Goal: Information Seeking & Learning: Learn about a topic

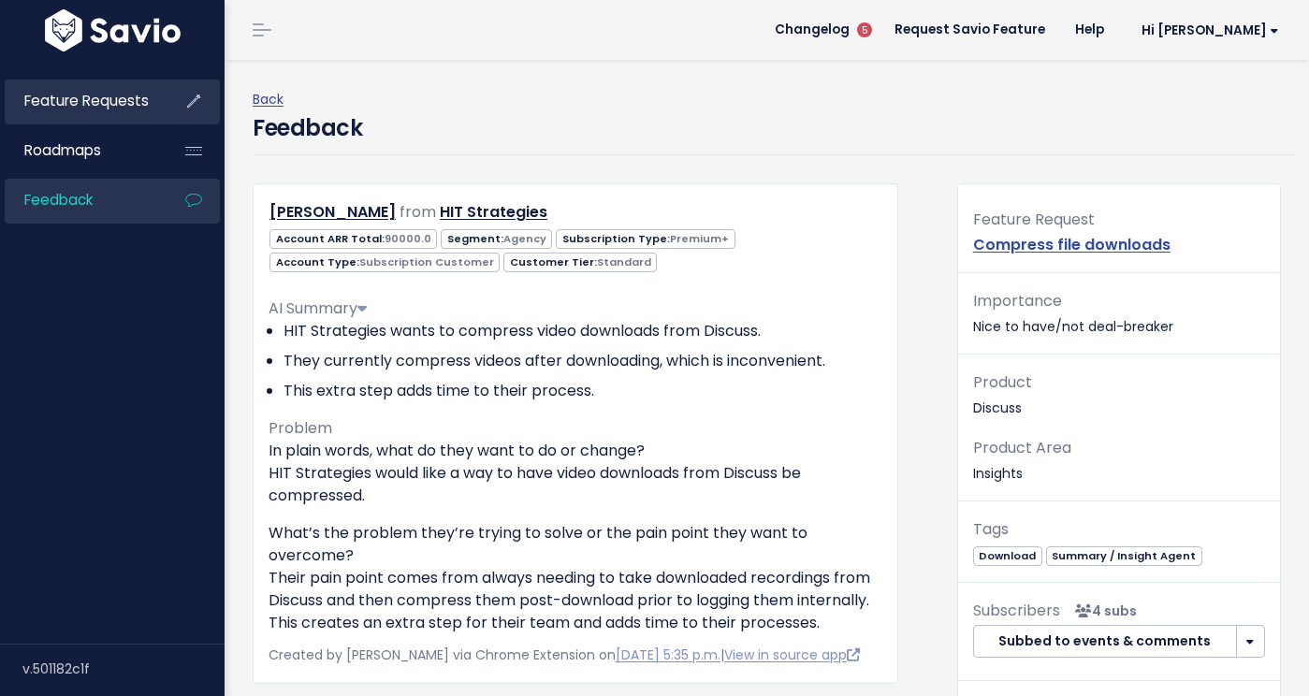
click at [41, 107] on span "Feature Requests" at bounding box center [86, 101] width 124 height 20
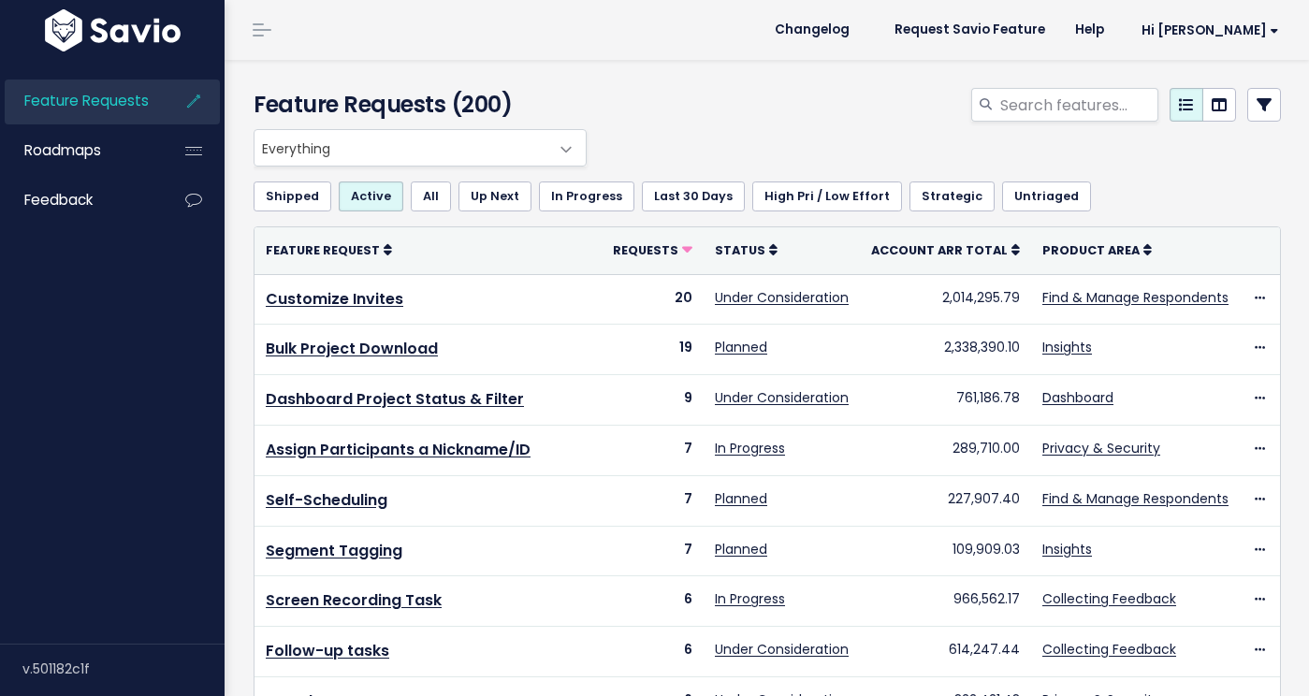
select select
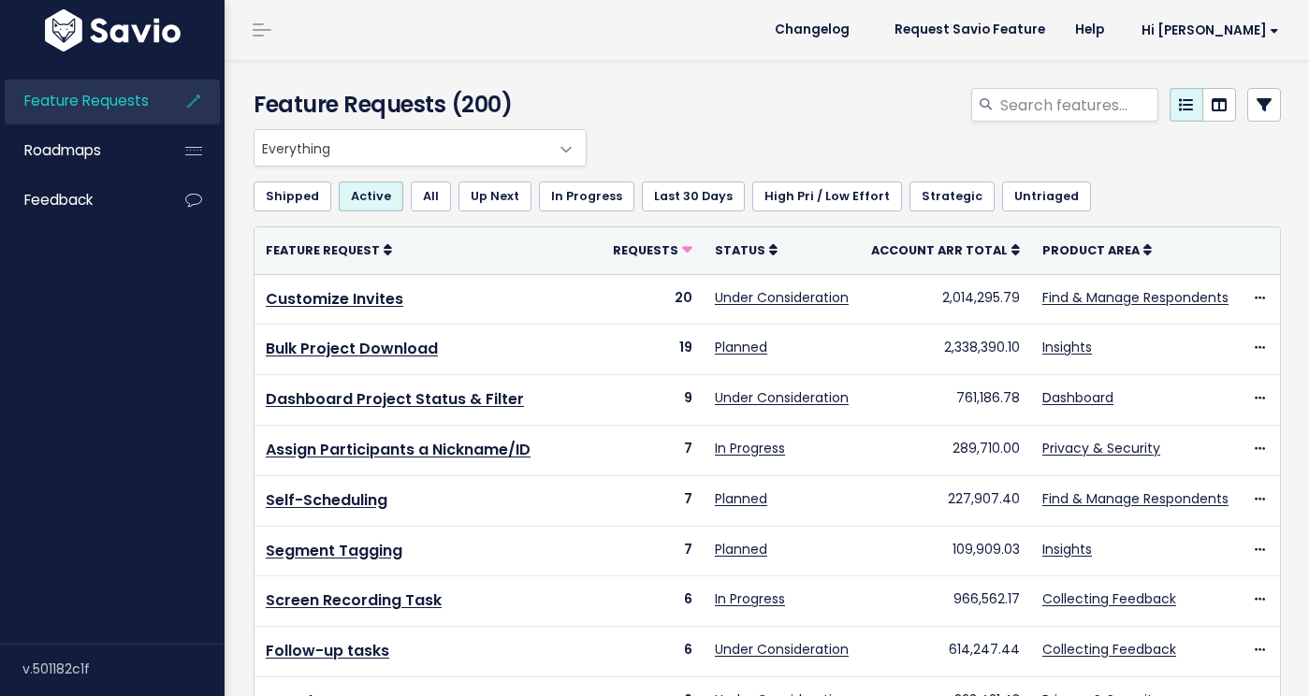
select select
click at [1262, 102] on icon at bounding box center [1264, 104] width 15 height 15
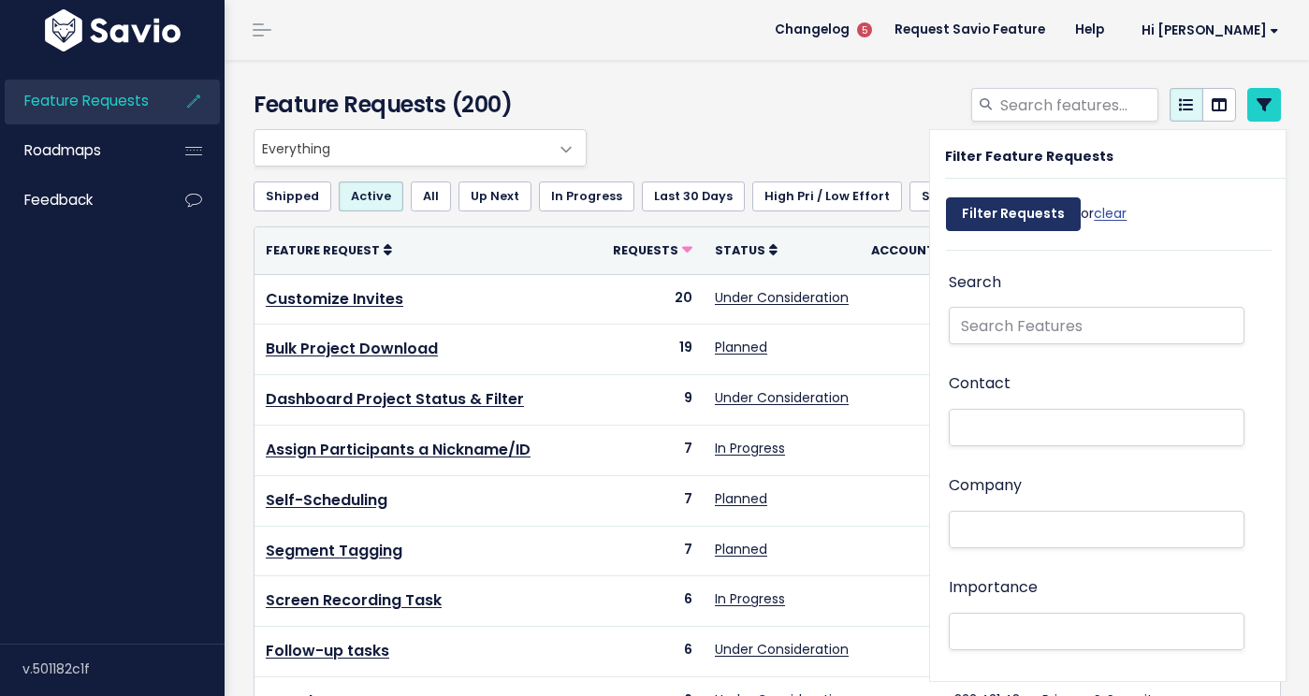
click at [995, 208] on input "Filter Requests" at bounding box center [1013, 214] width 135 height 34
select select
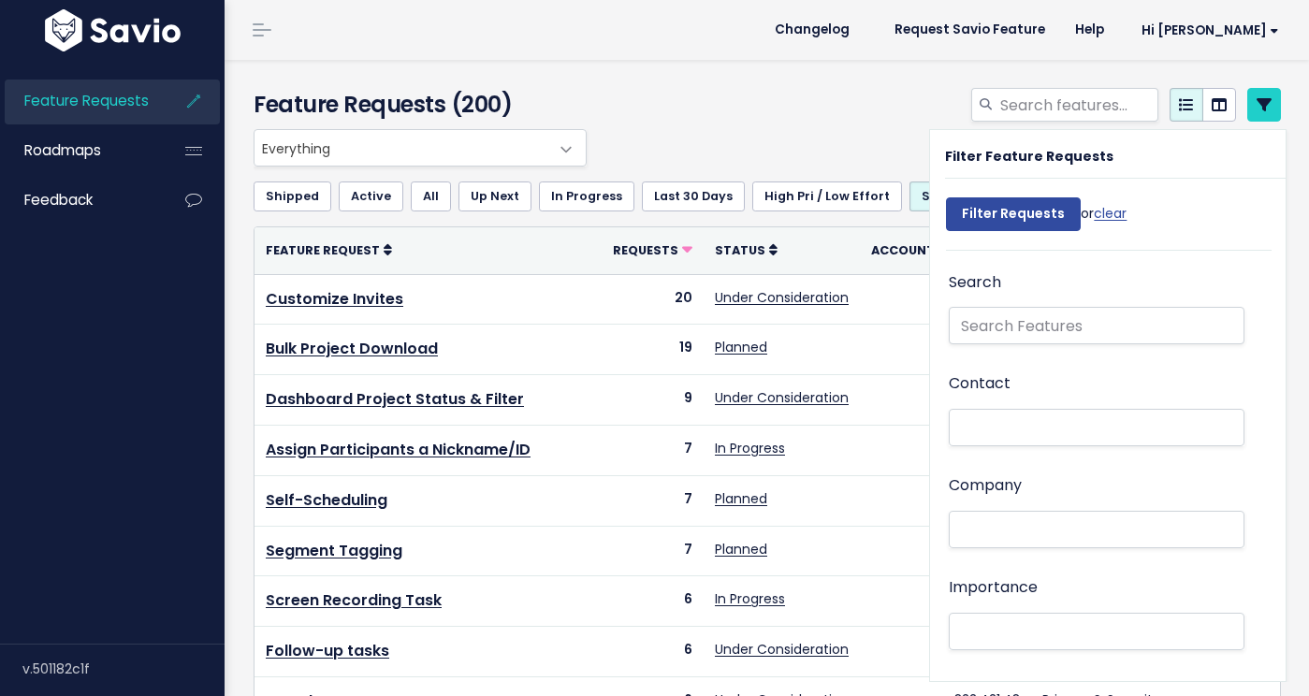
select select
click at [982, 428] on li at bounding box center [1093, 428] width 276 height 20
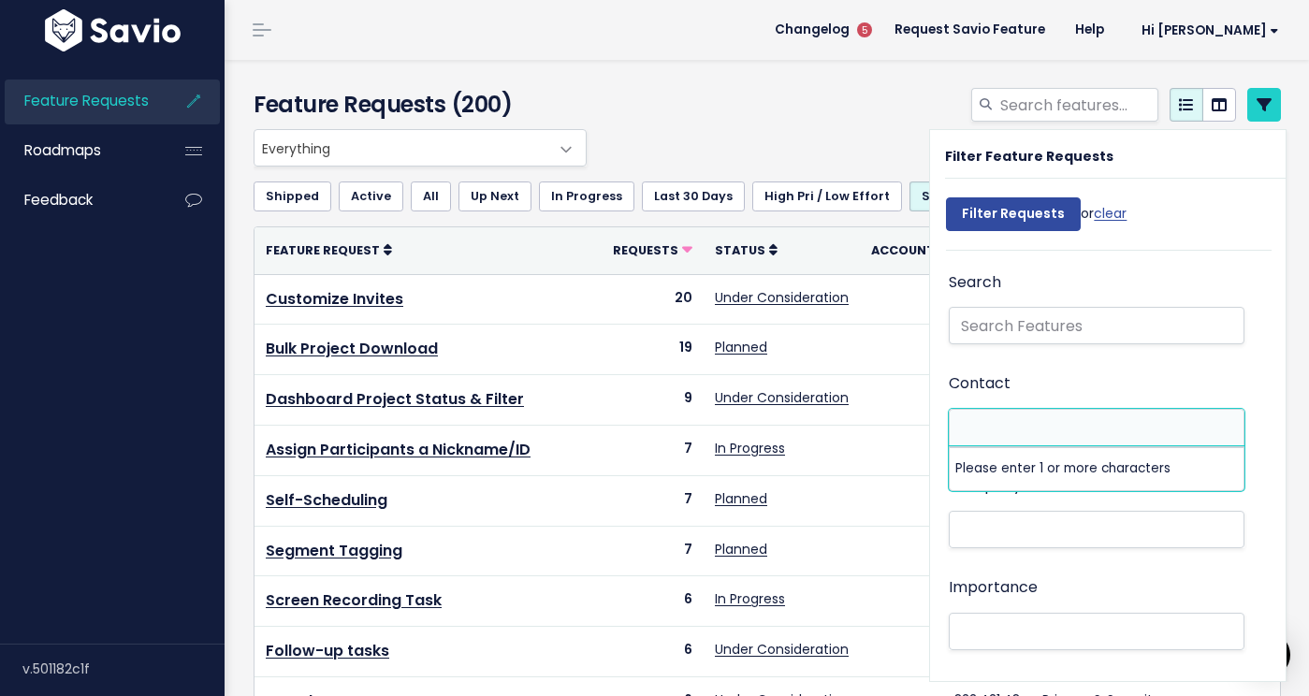
click at [982, 427] on li at bounding box center [1093, 428] width 276 height 20
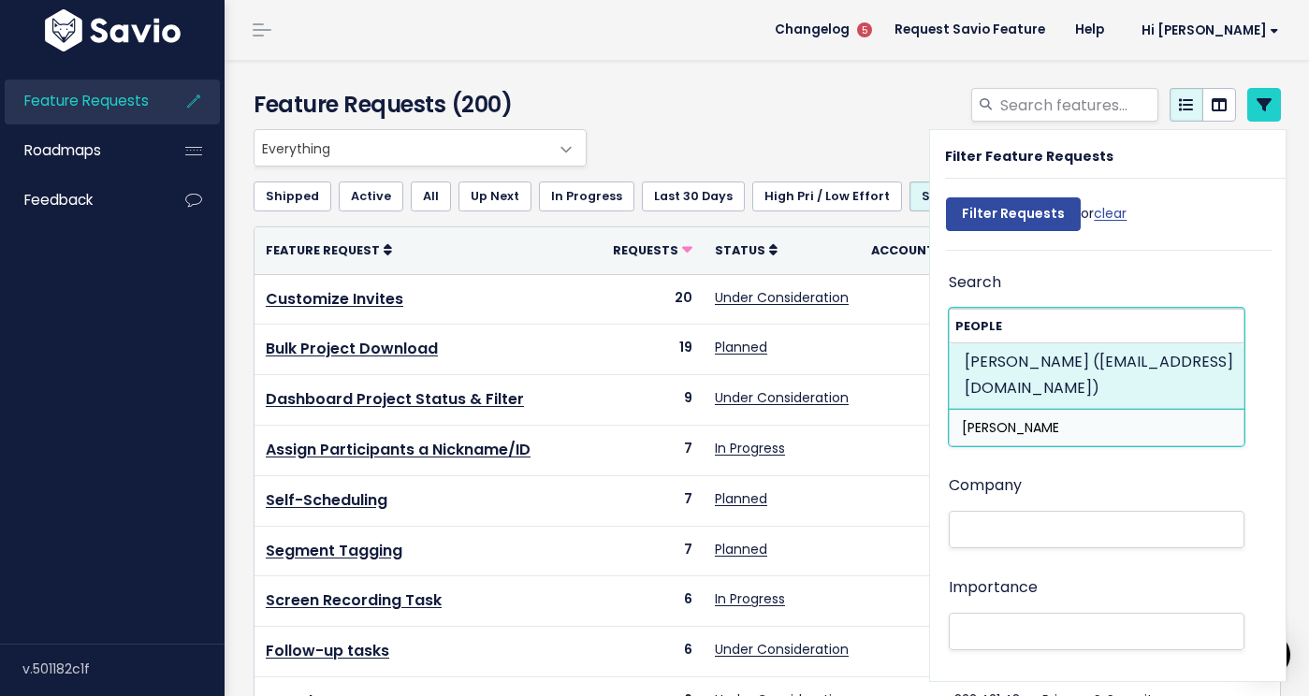
type input "blake mart"
select select "88434502"
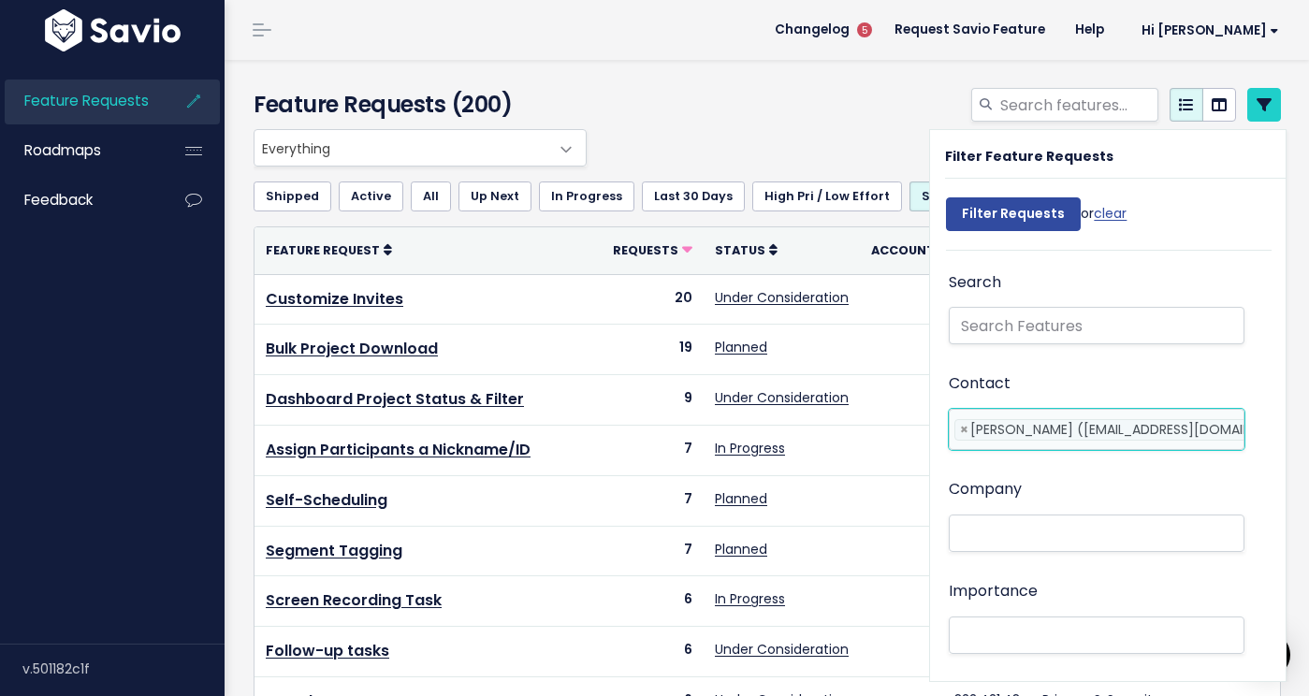
scroll to position [0, 74]
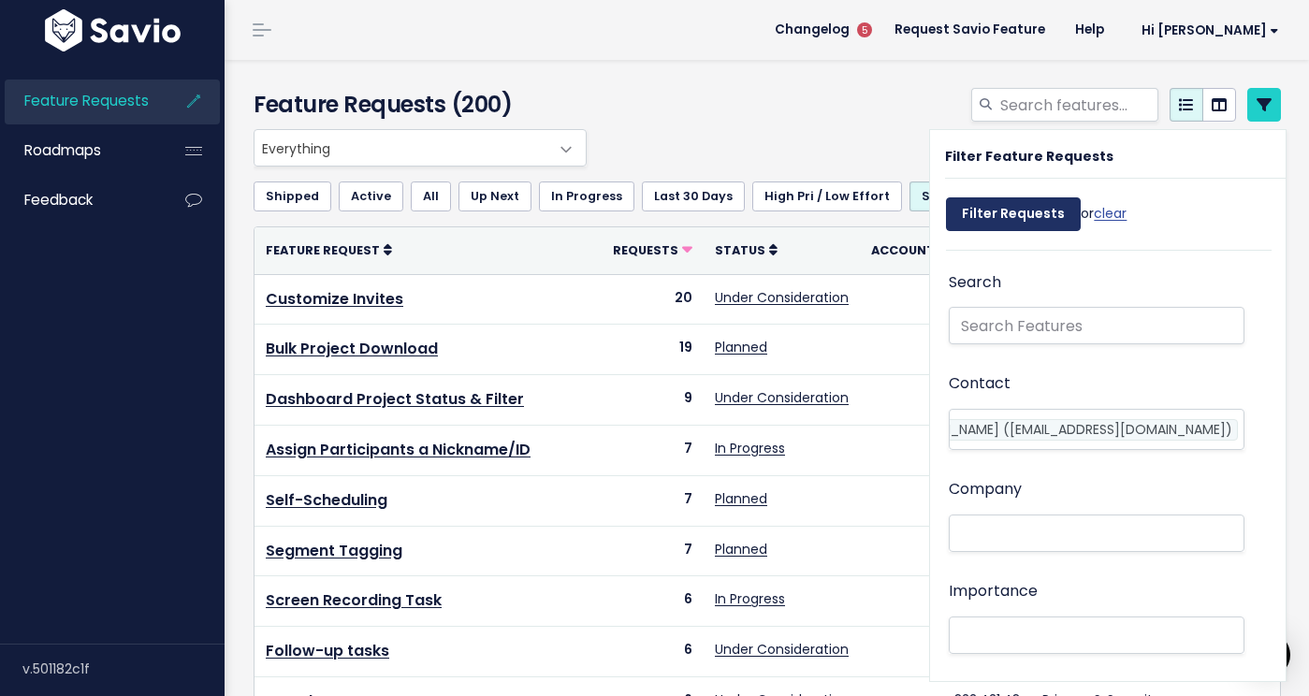
click at [1031, 217] on input "Filter Requests" at bounding box center [1013, 214] width 135 height 34
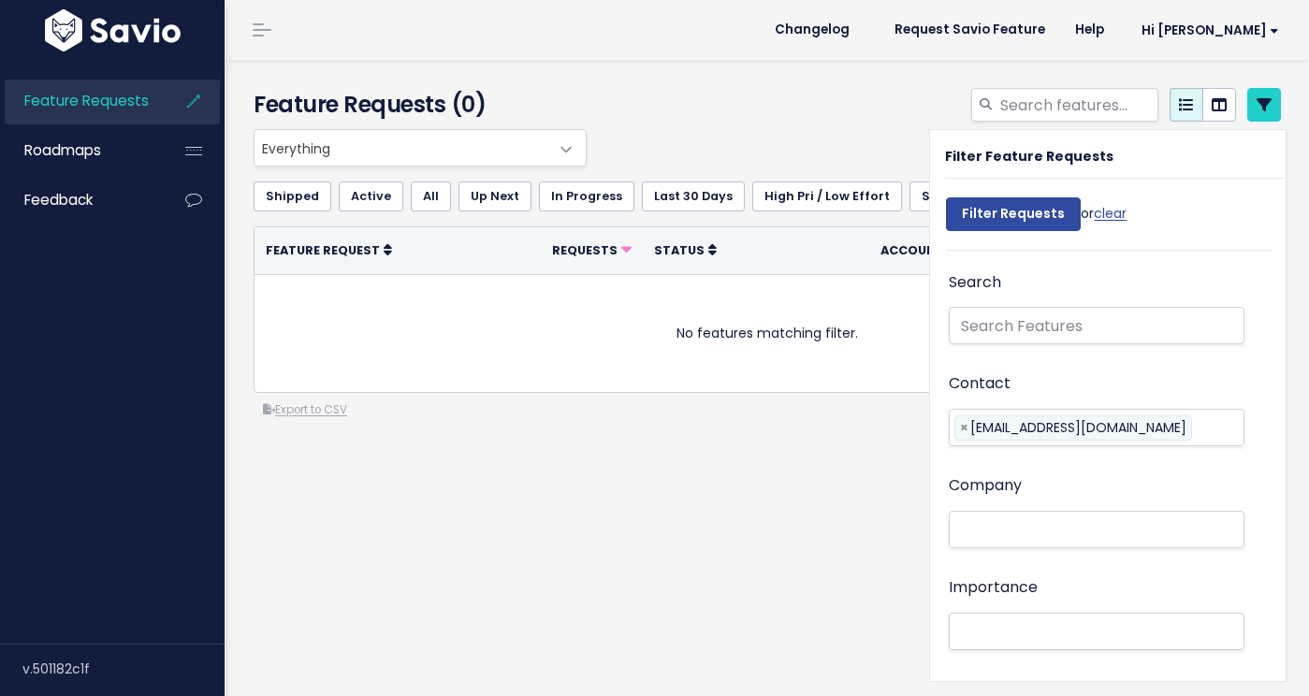
select select
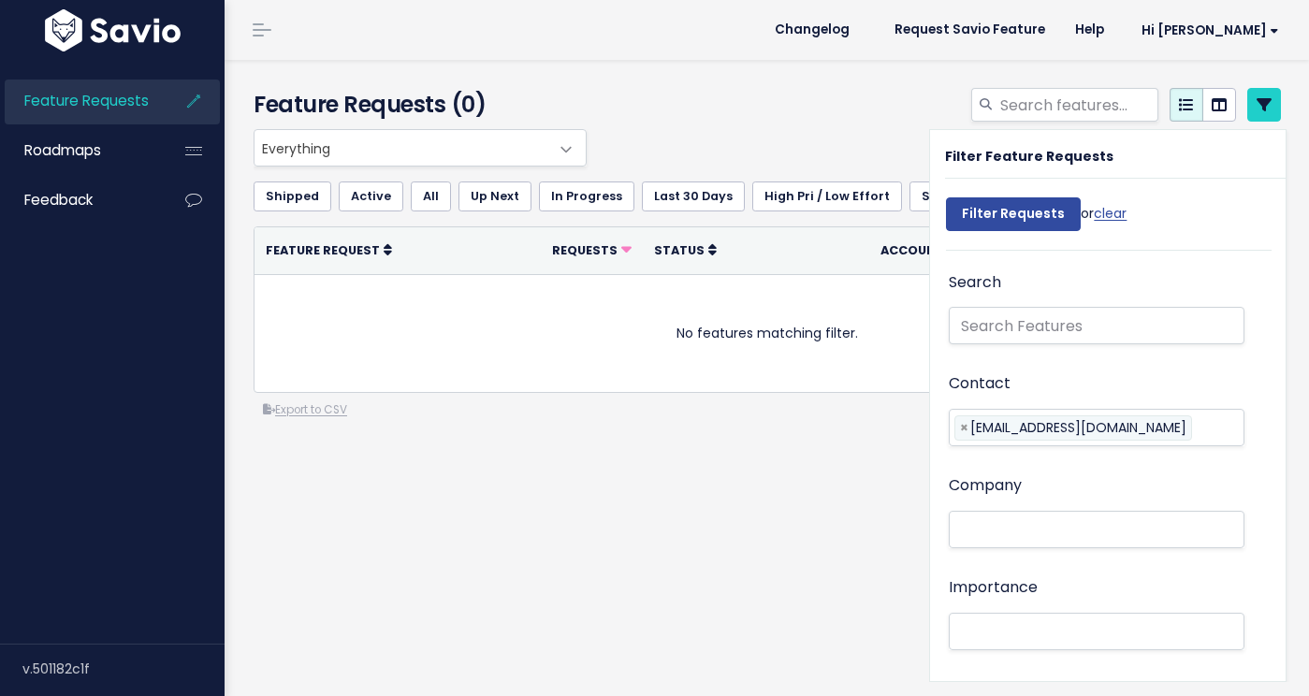
select select
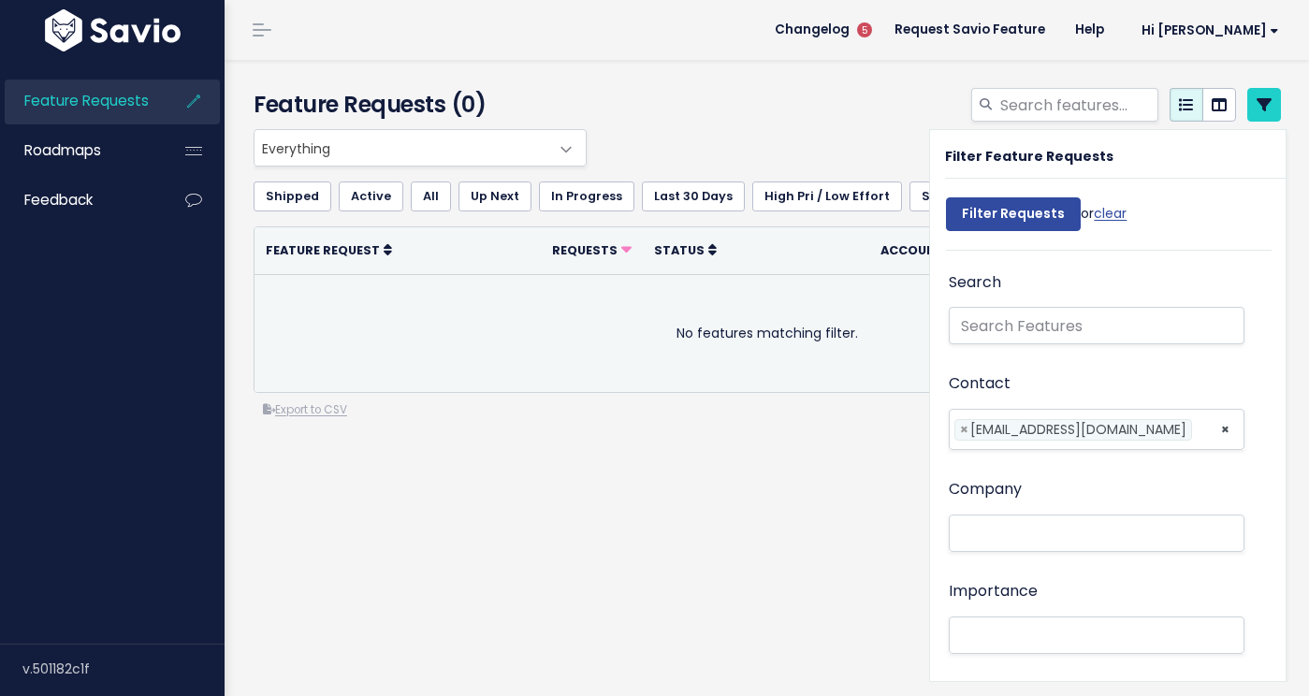
click at [699, 372] on td "No features matching filter." at bounding box center [768, 333] width 1026 height 118
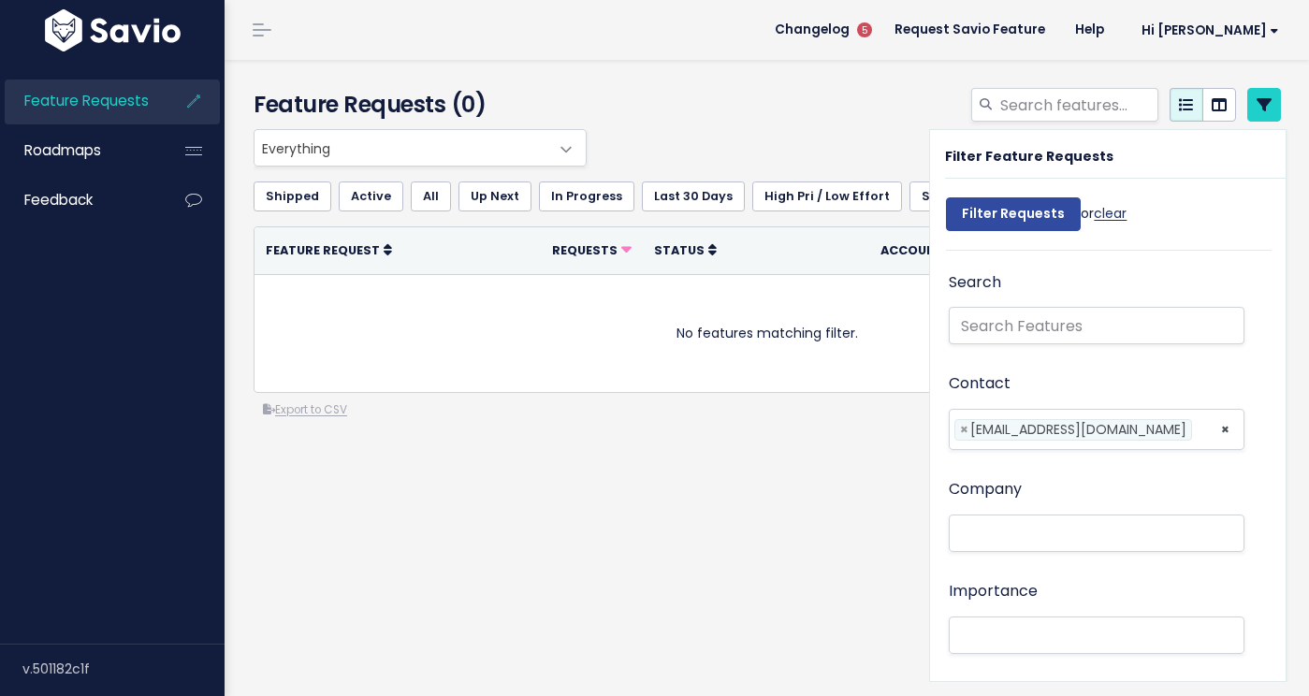
click at [1104, 211] on link "clear" at bounding box center [1110, 213] width 33 height 19
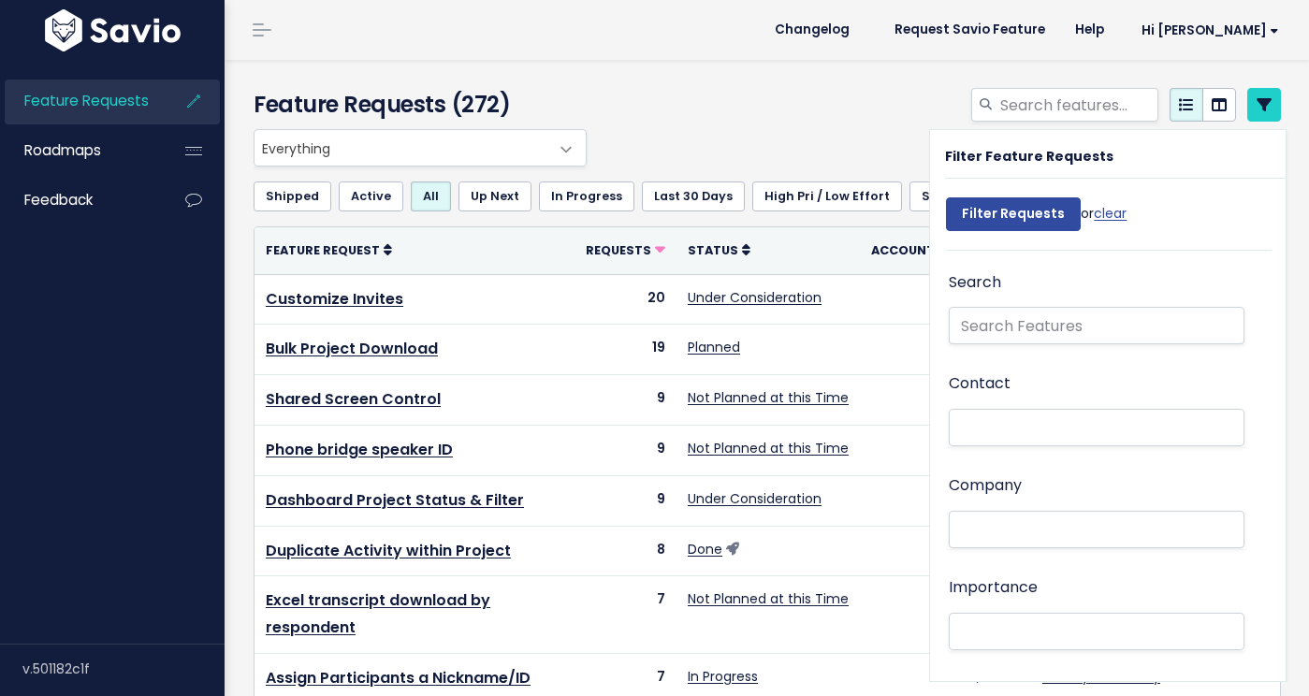
select select
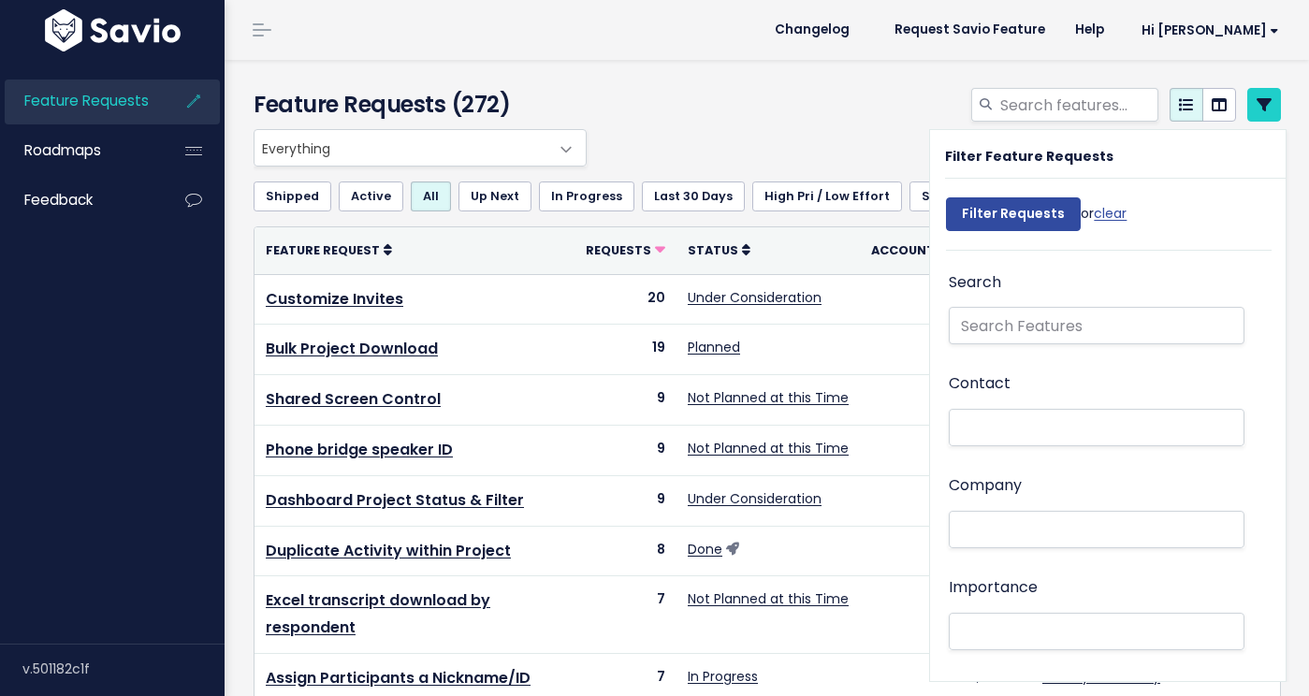
select select
click at [793, 32] on header "Changelog 5 Request Savio Feature Help Hi Jake My Settings Logout" at bounding box center [767, 30] width 1085 height 60
click at [991, 211] on input "Filter Requests" at bounding box center [1013, 214] width 135 height 34
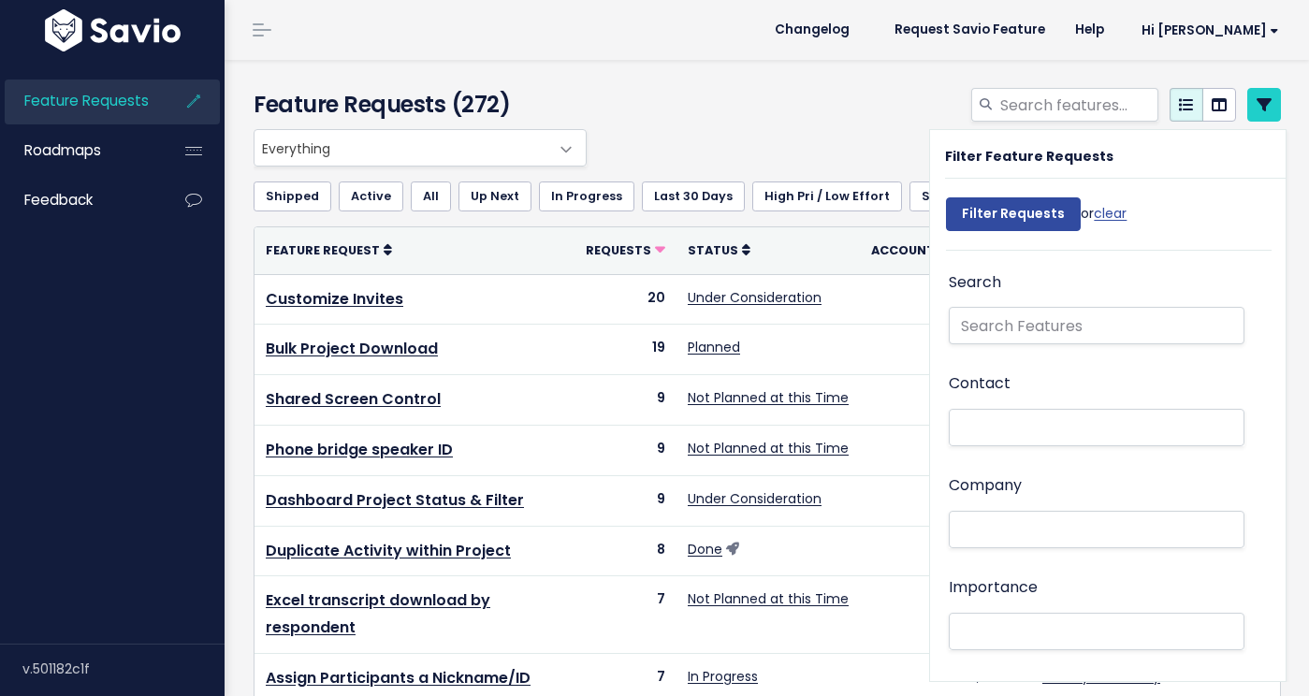
select select
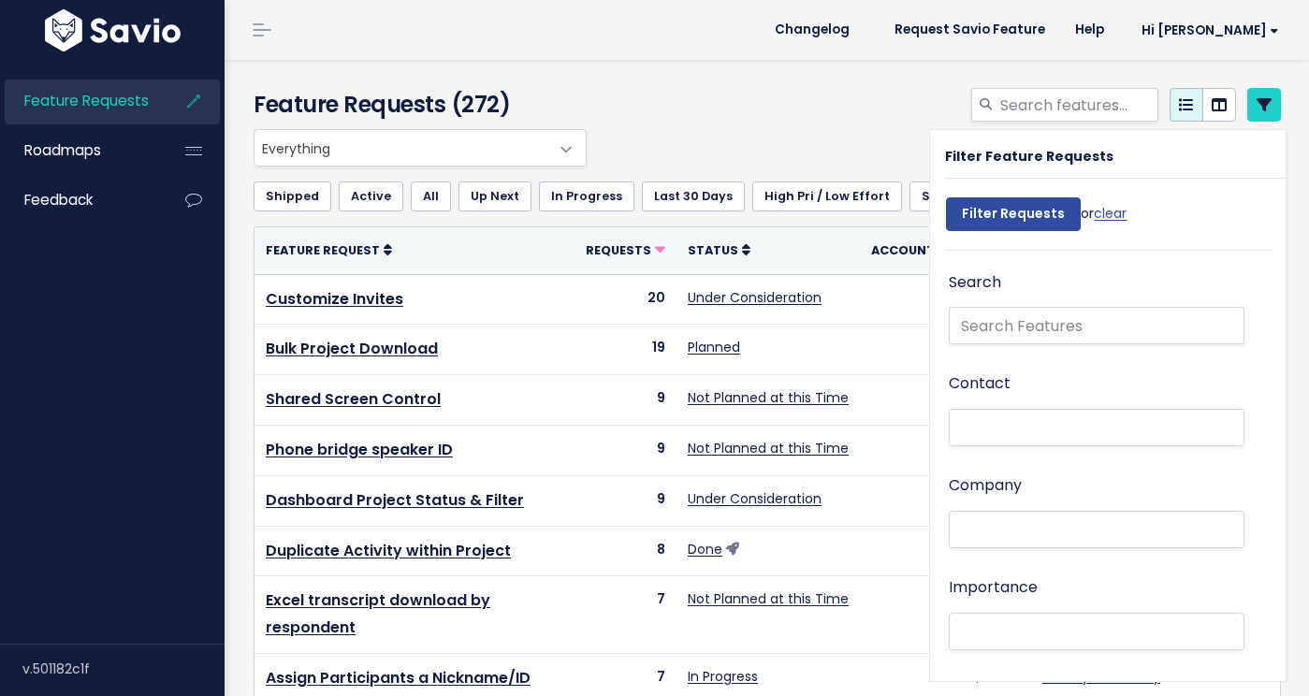
select select
click at [1247, 94] on link at bounding box center [1264, 105] width 34 height 34
